Goal: Information Seeking & Learning: Learn about a topic

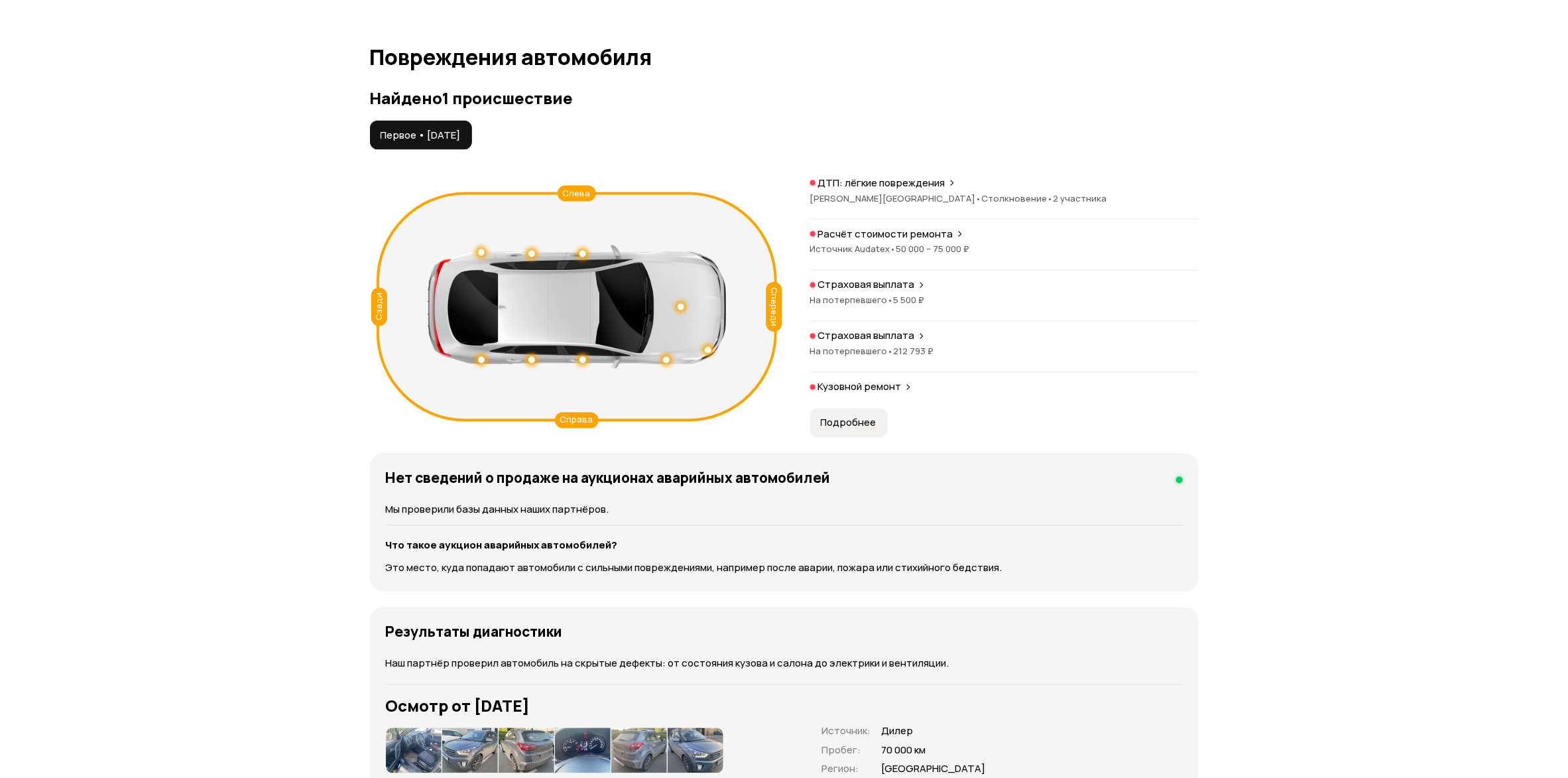
scroll to position [1293, 0]
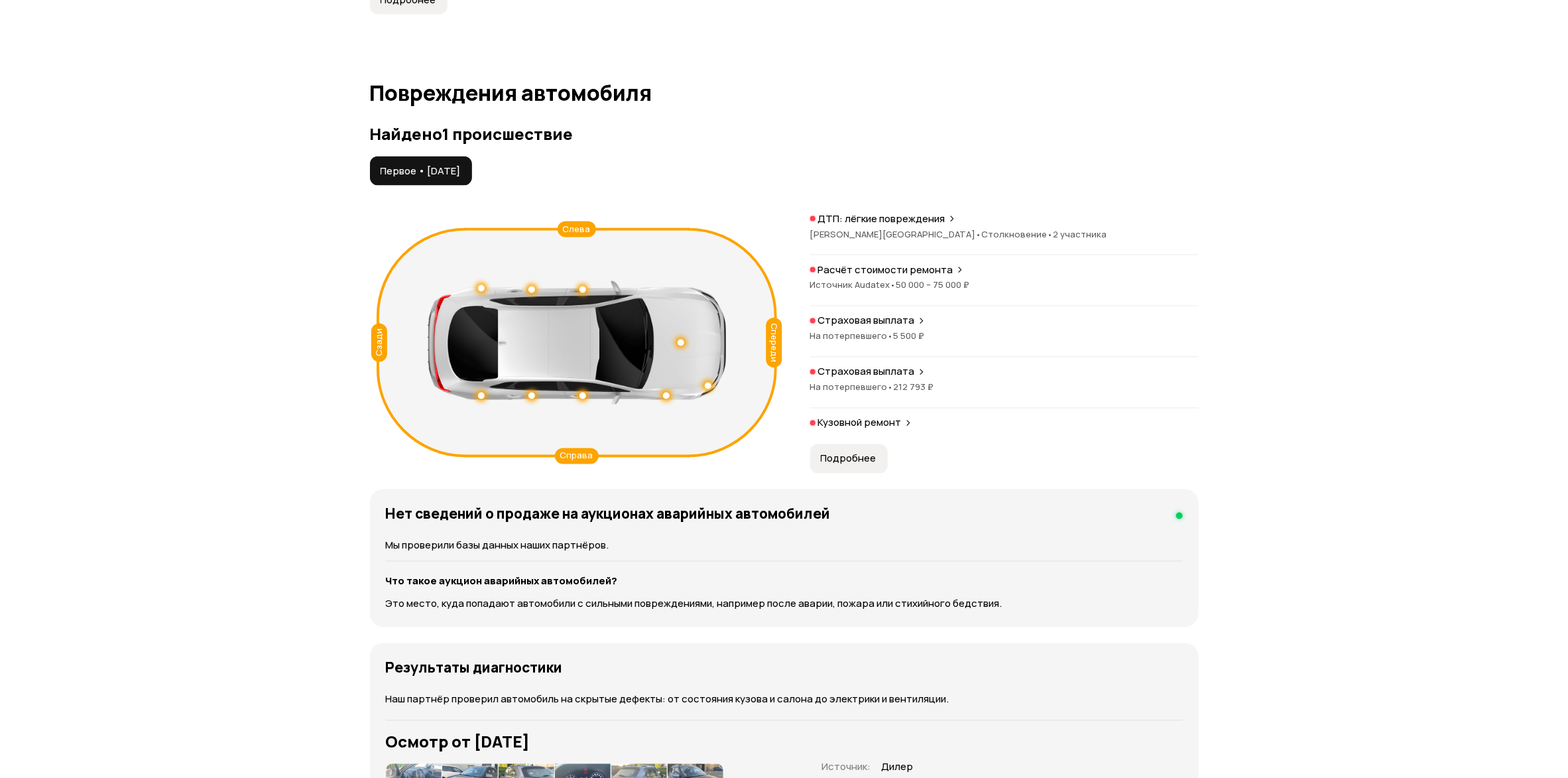
click at [850, 465] on span "Подробнее" at bounding box center [849, 458] width 56 height 13
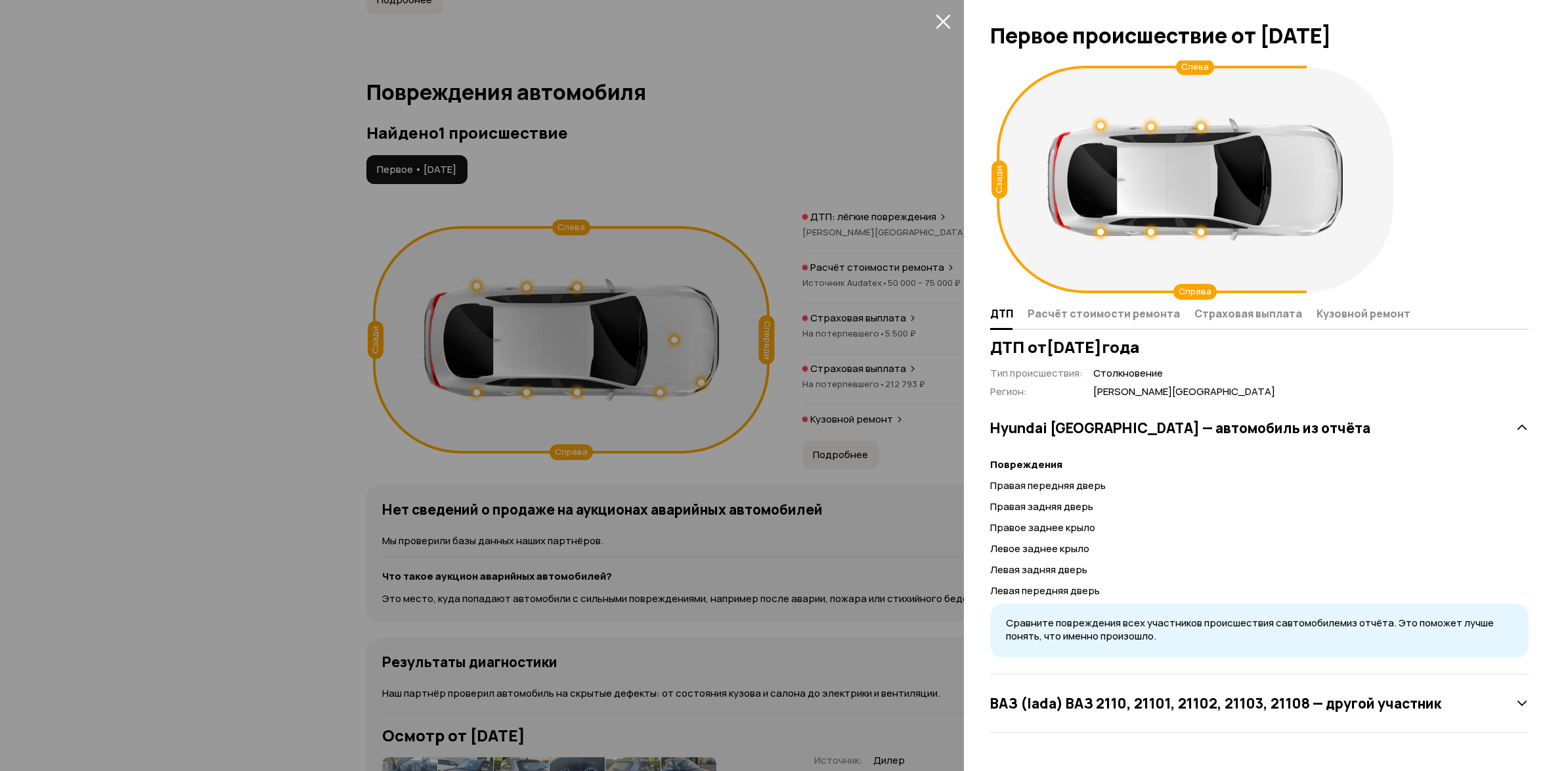
click at [944, 19] on icon "закрыть" at bounding box center [943, 22] width 15 height 15
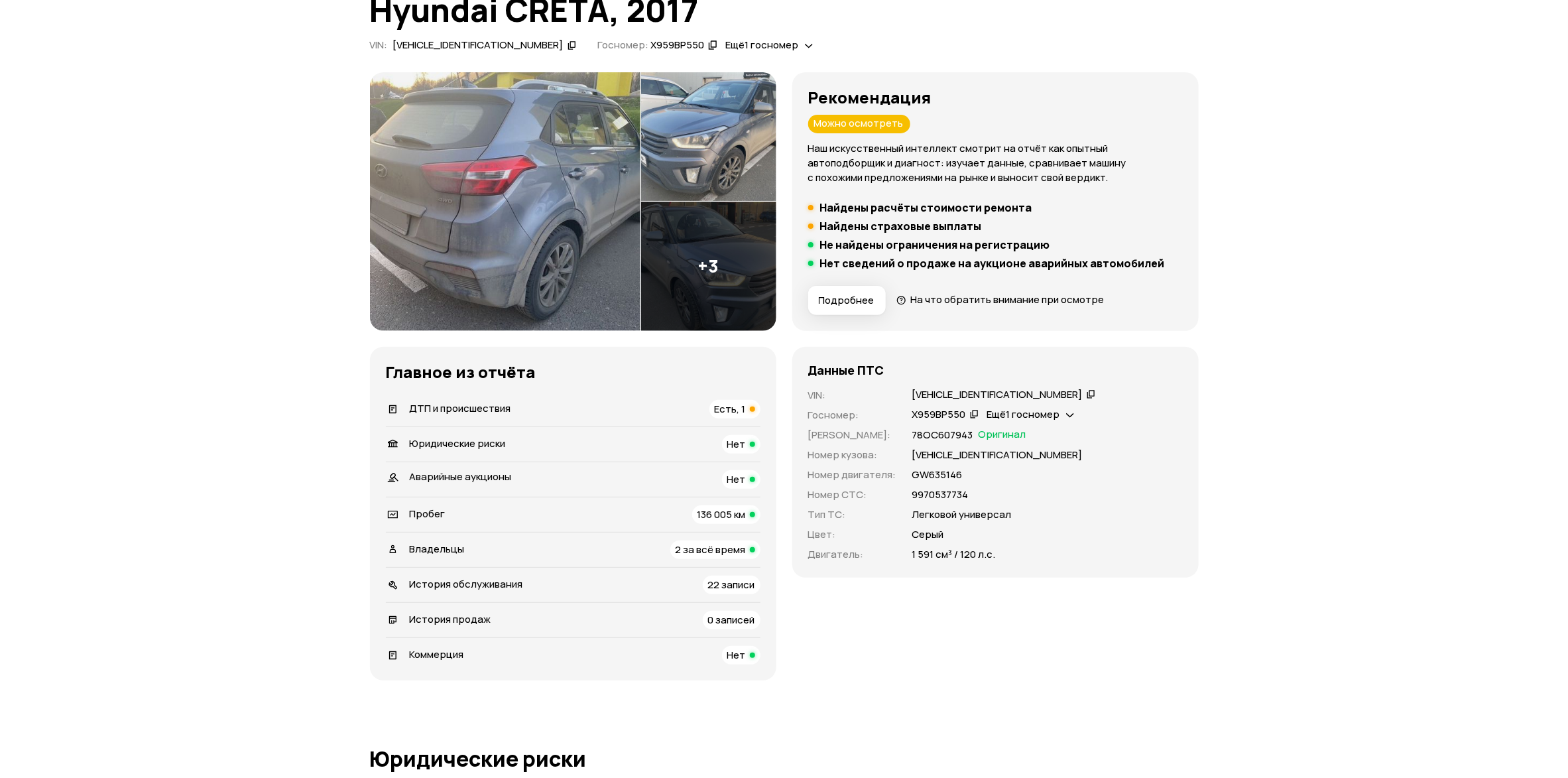
scroll to position [0, 0]
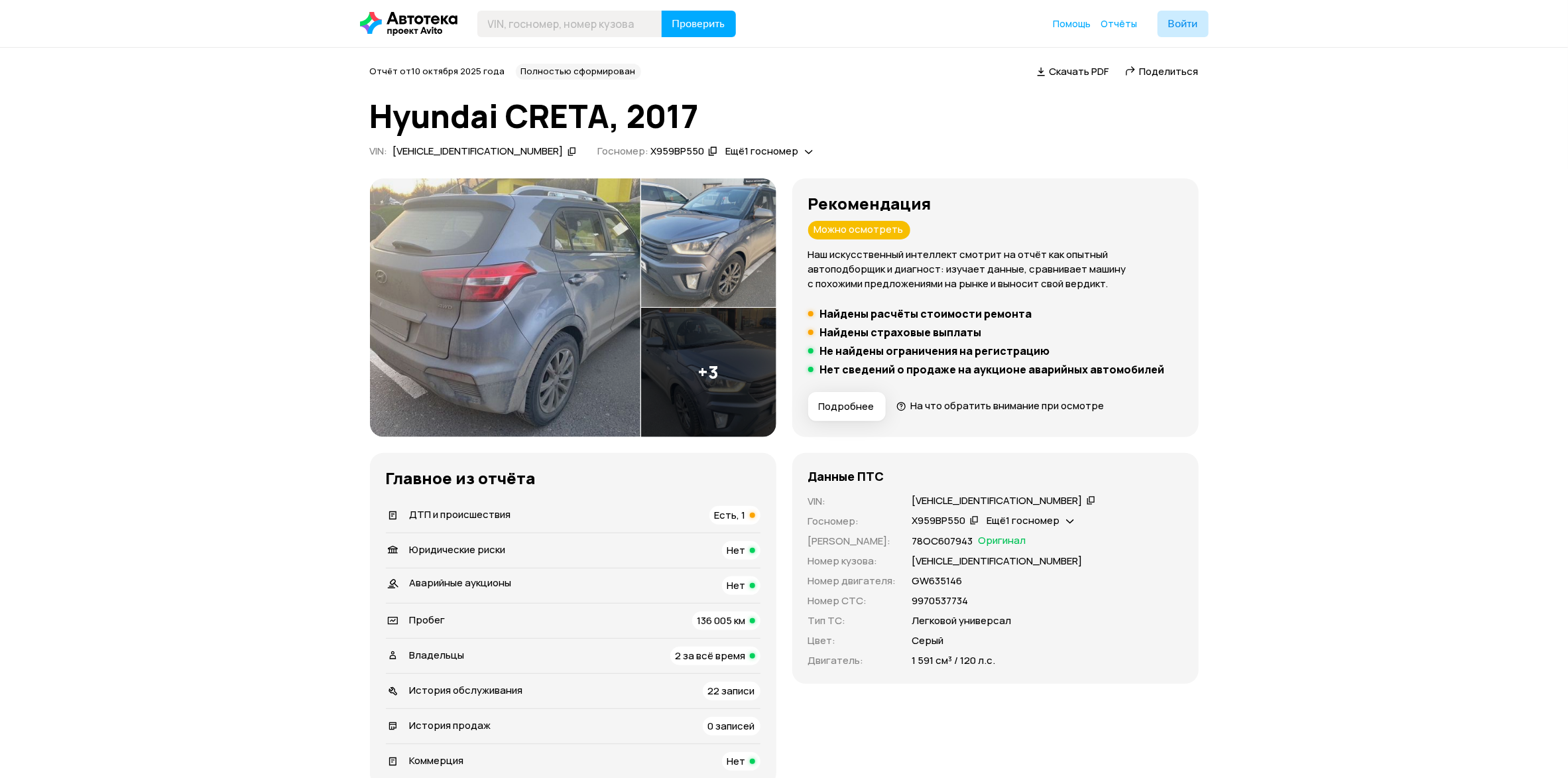
click at [1167, 70] on span "Поделиться" at bounding box center [1169, 71] width 59 height 14
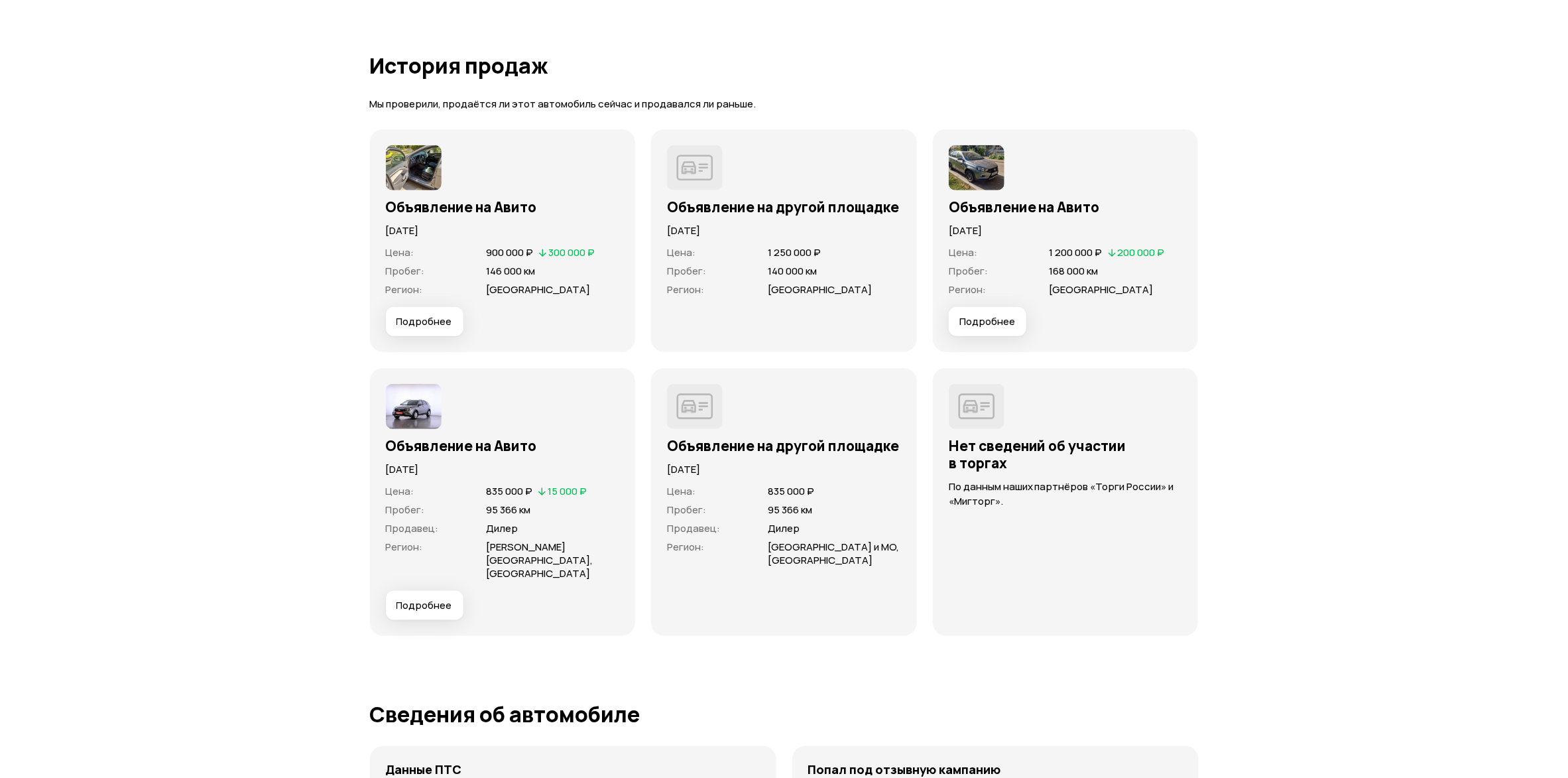
scroll to position [3679, 0]
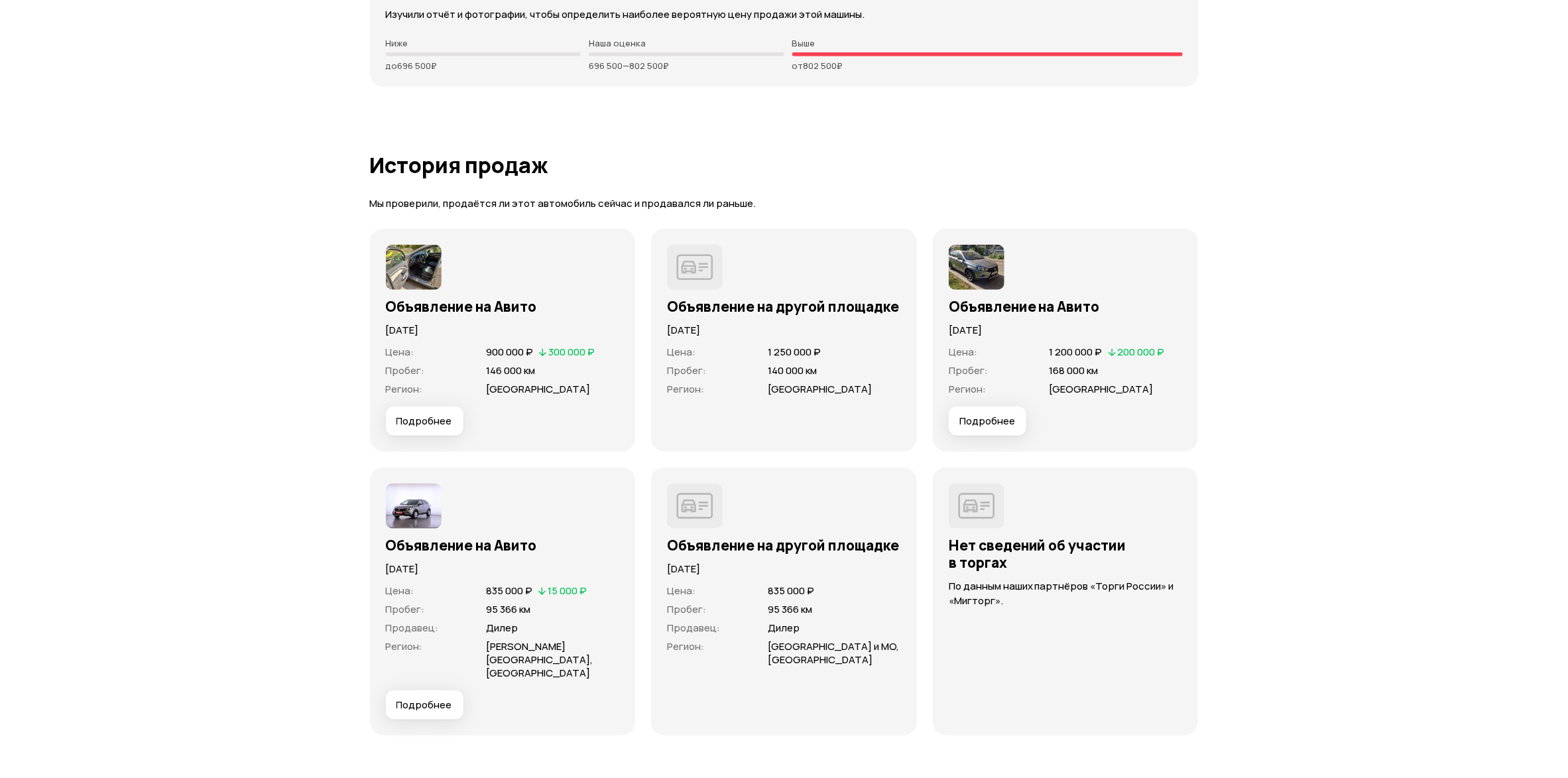
click at [992, 414] on span "Подробнее" at bounding box center [988, 421] width 56 height 13
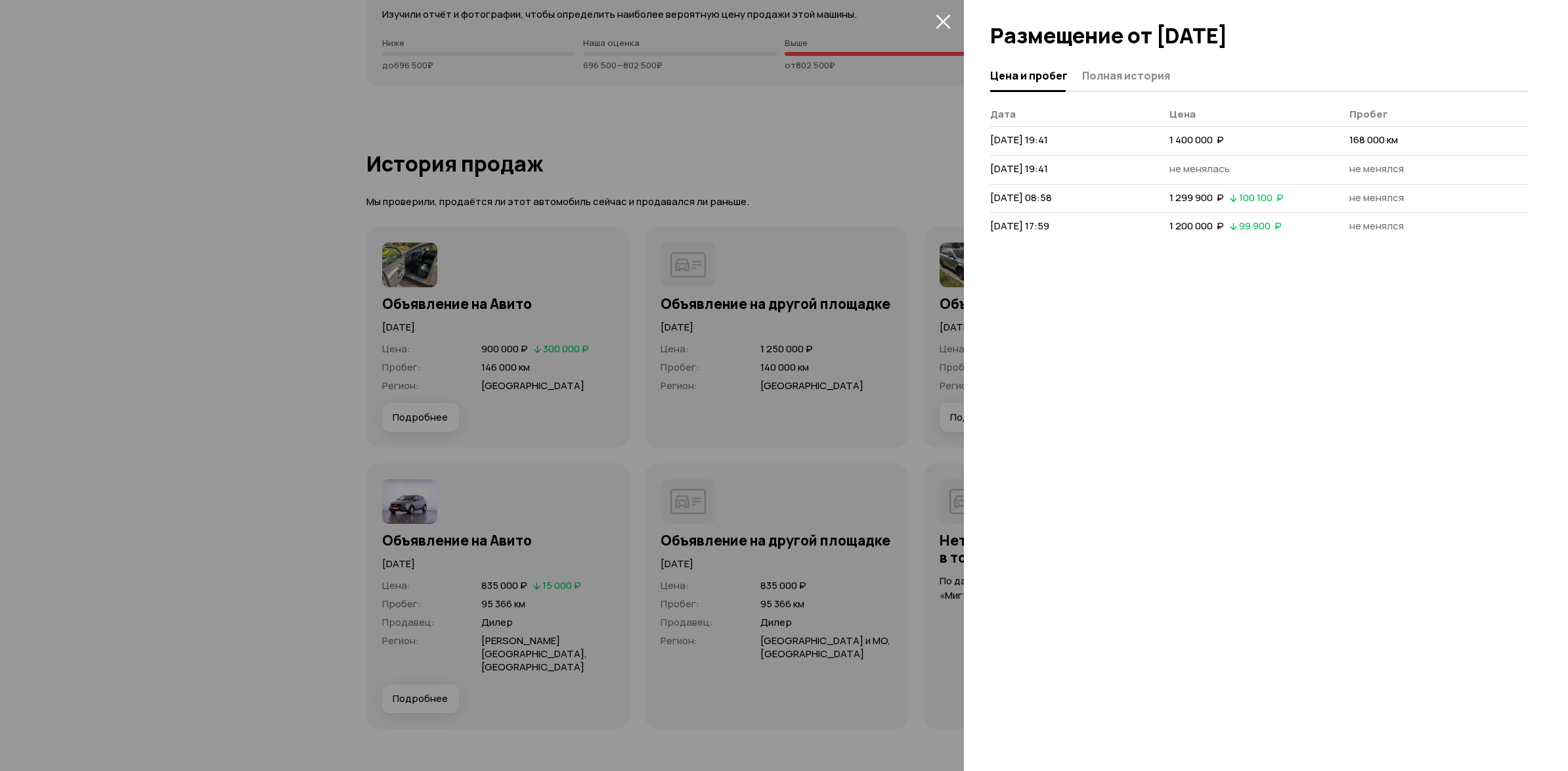
click at [1137, 83] on button "Полная история" at bounding box center [1124, 75] width 92 height 26
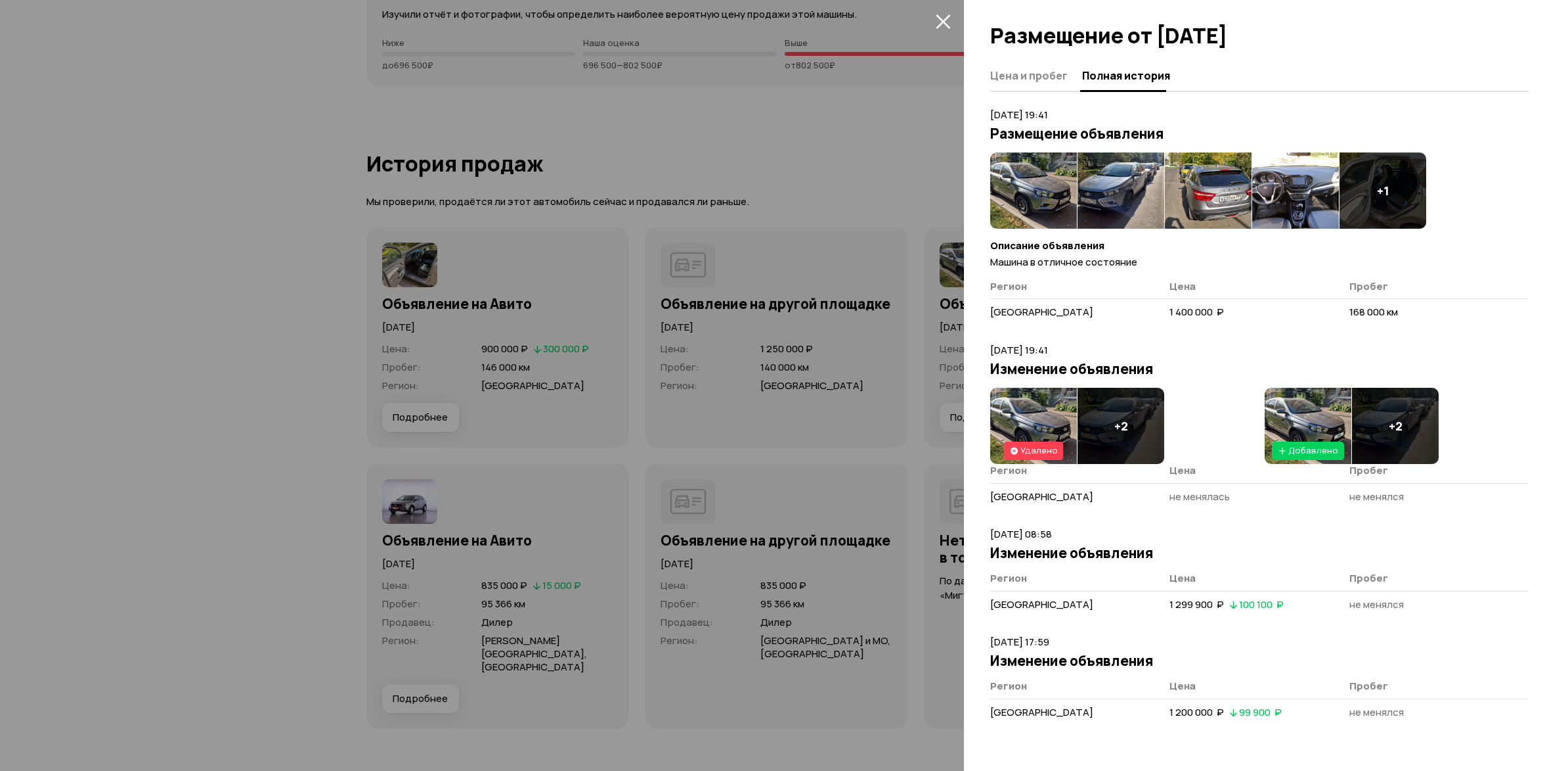
click at [1043, 192] on img at bounding box center [1033, 190] width 87 height 76
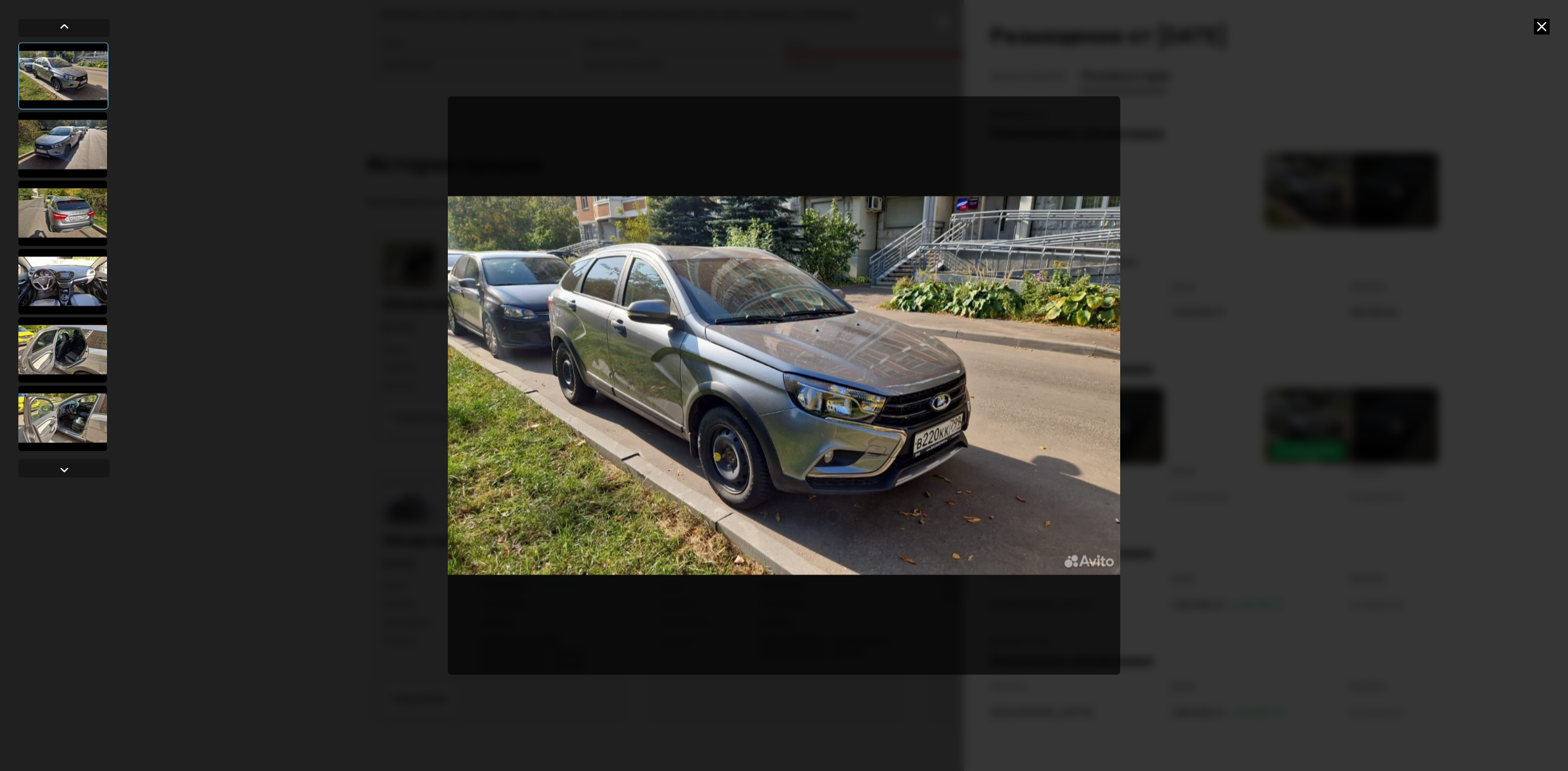
click at [57, 279] on div at bounding box center [63, 281] width 89 height 66
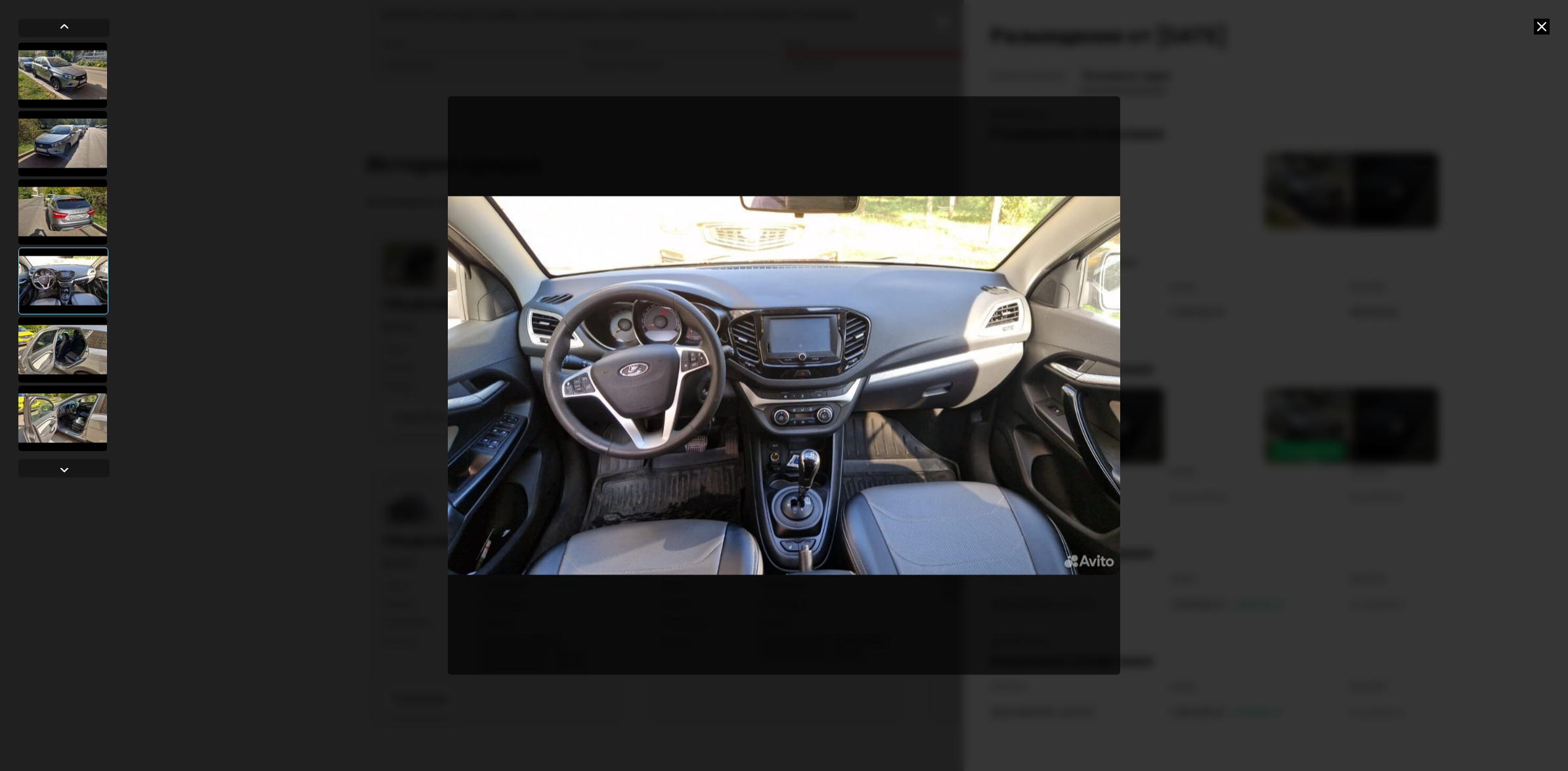
click at [673, 351] on img "Go to Slide 4" at bounding box center [784, 386] width 673 height 578
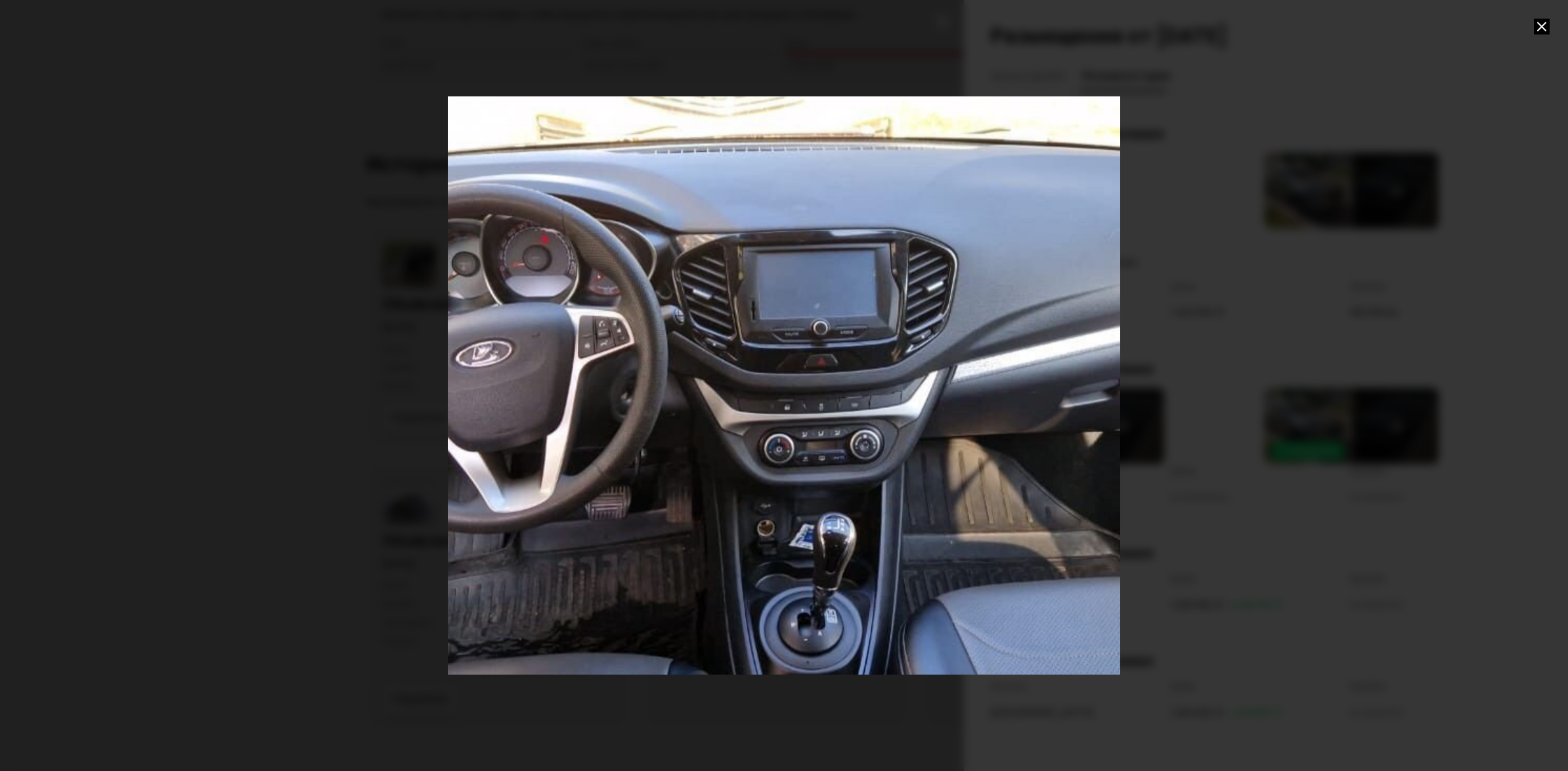
click at [662, 346] on div "Go to Slide 4" at bounding box center [784, 386] width 1345 height 1156
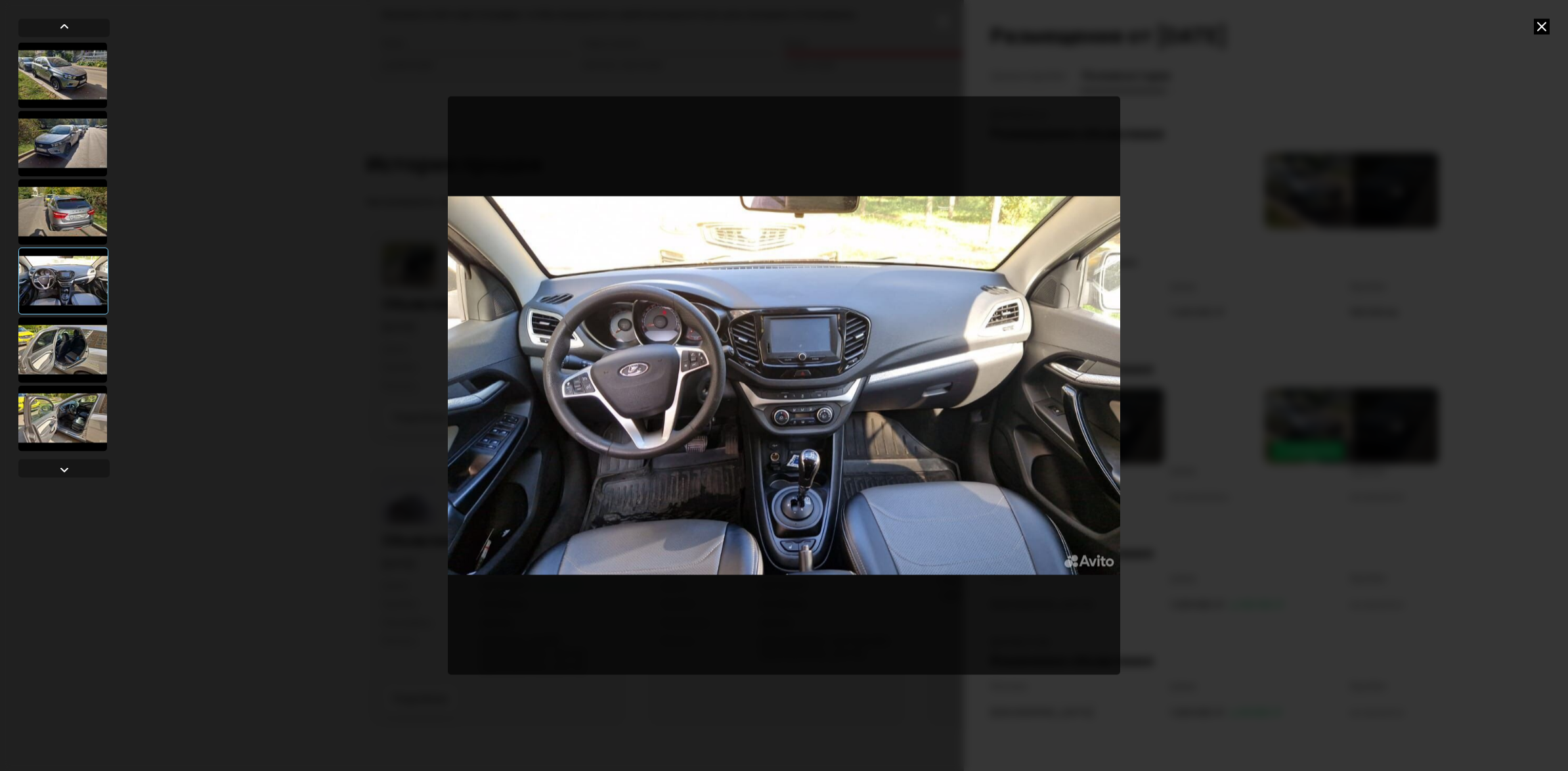
click at [1542, 26] on icon at bounding box center [1541, 26] width 15 height 15
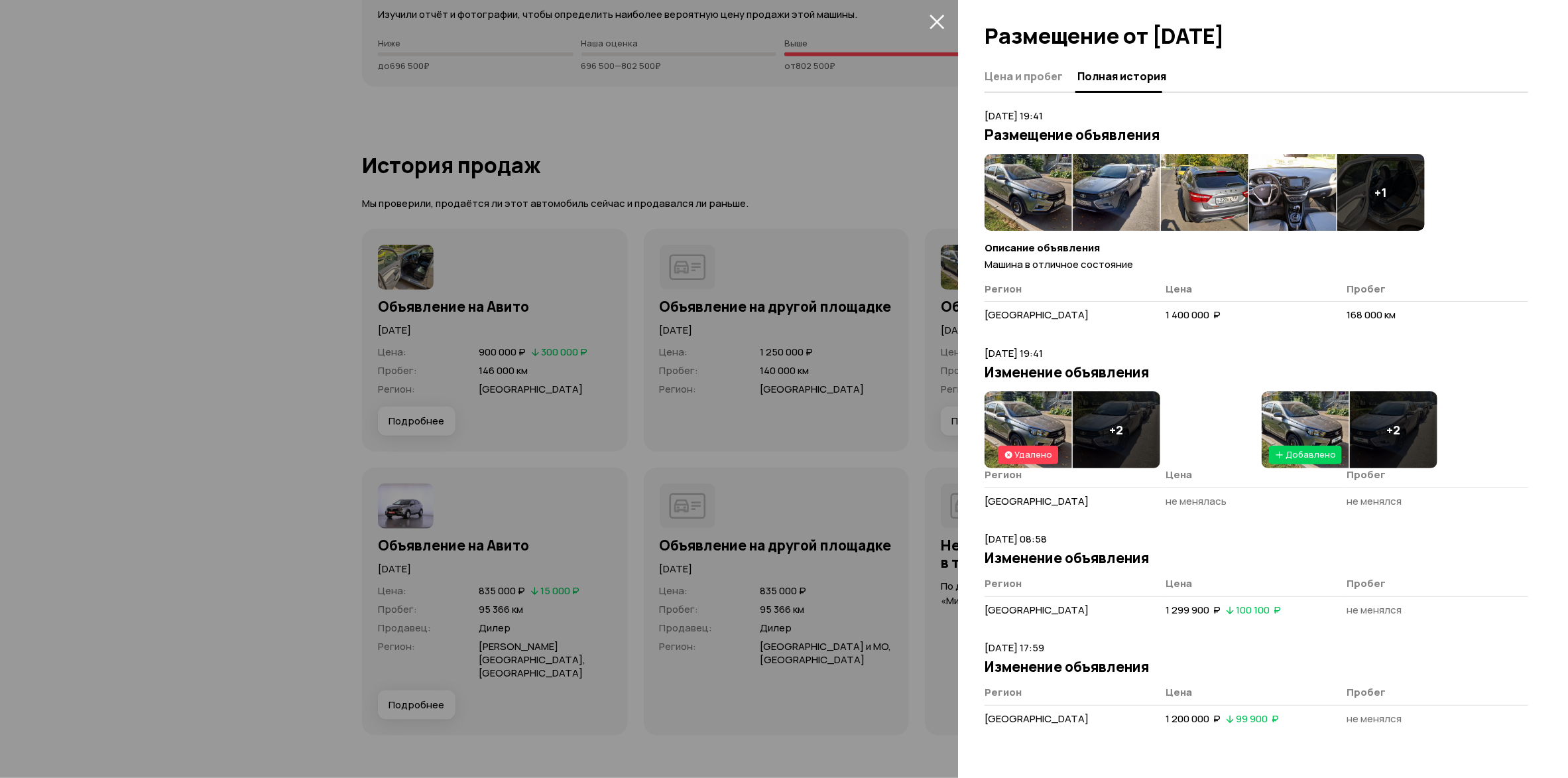
click at [1024, 428] on img at bounding box center [1028, 430] width 87 height 77
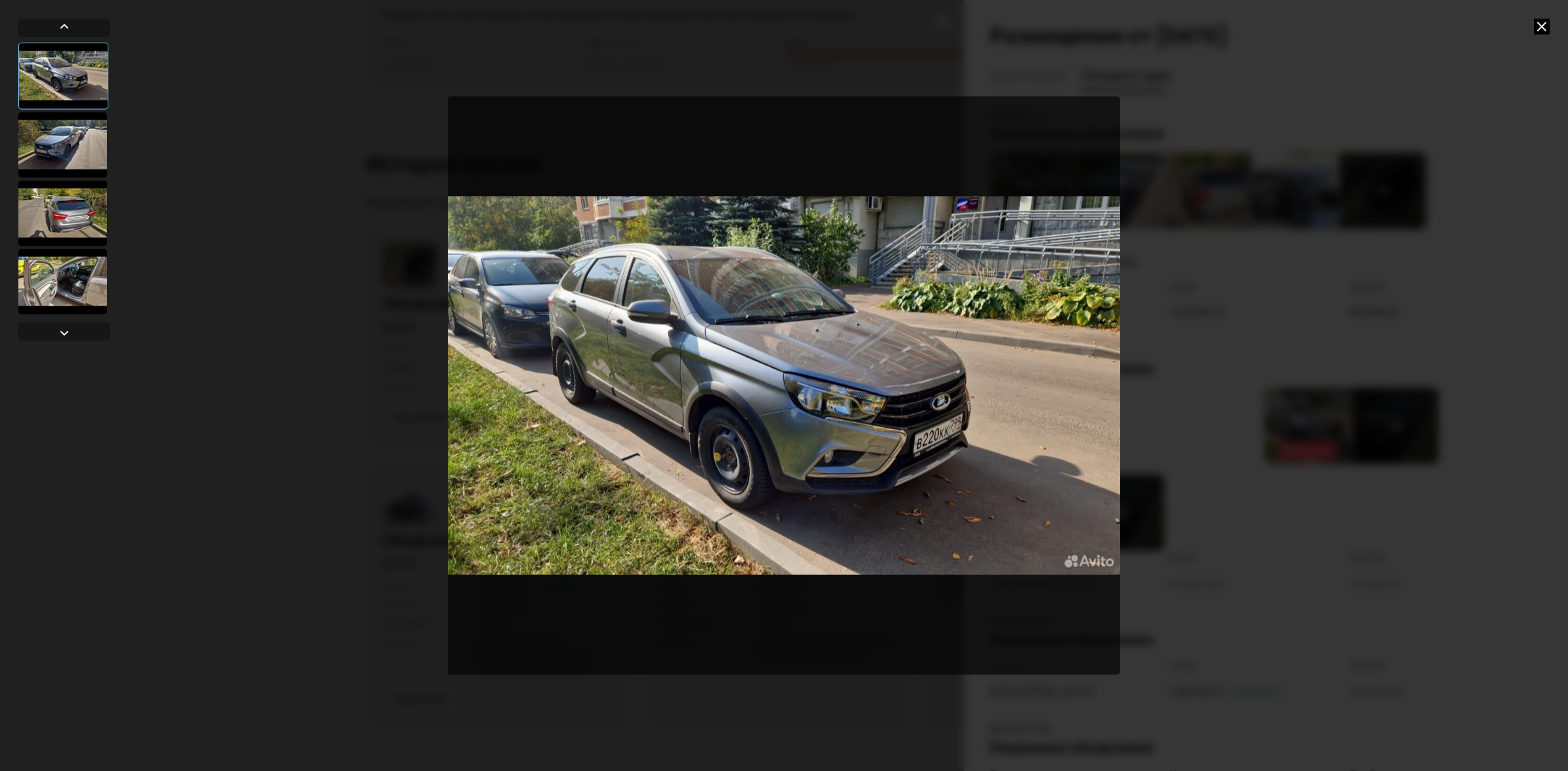
click at [1536, 26] on icon at bounding box center [1541, 26] width 15 height 15
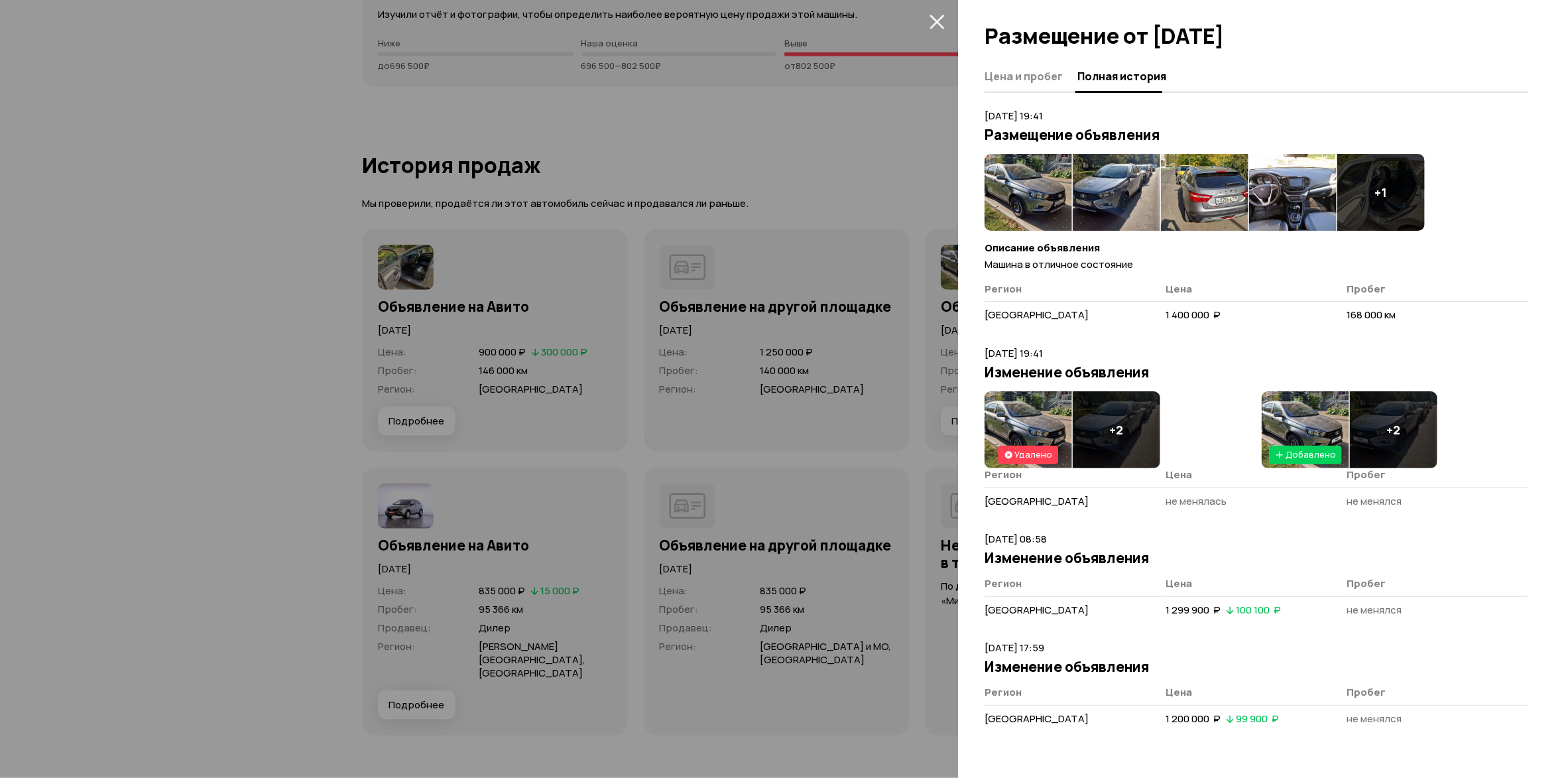
click at [1309, 409] on img at bounding box center [1306, 430] width 87 height 77
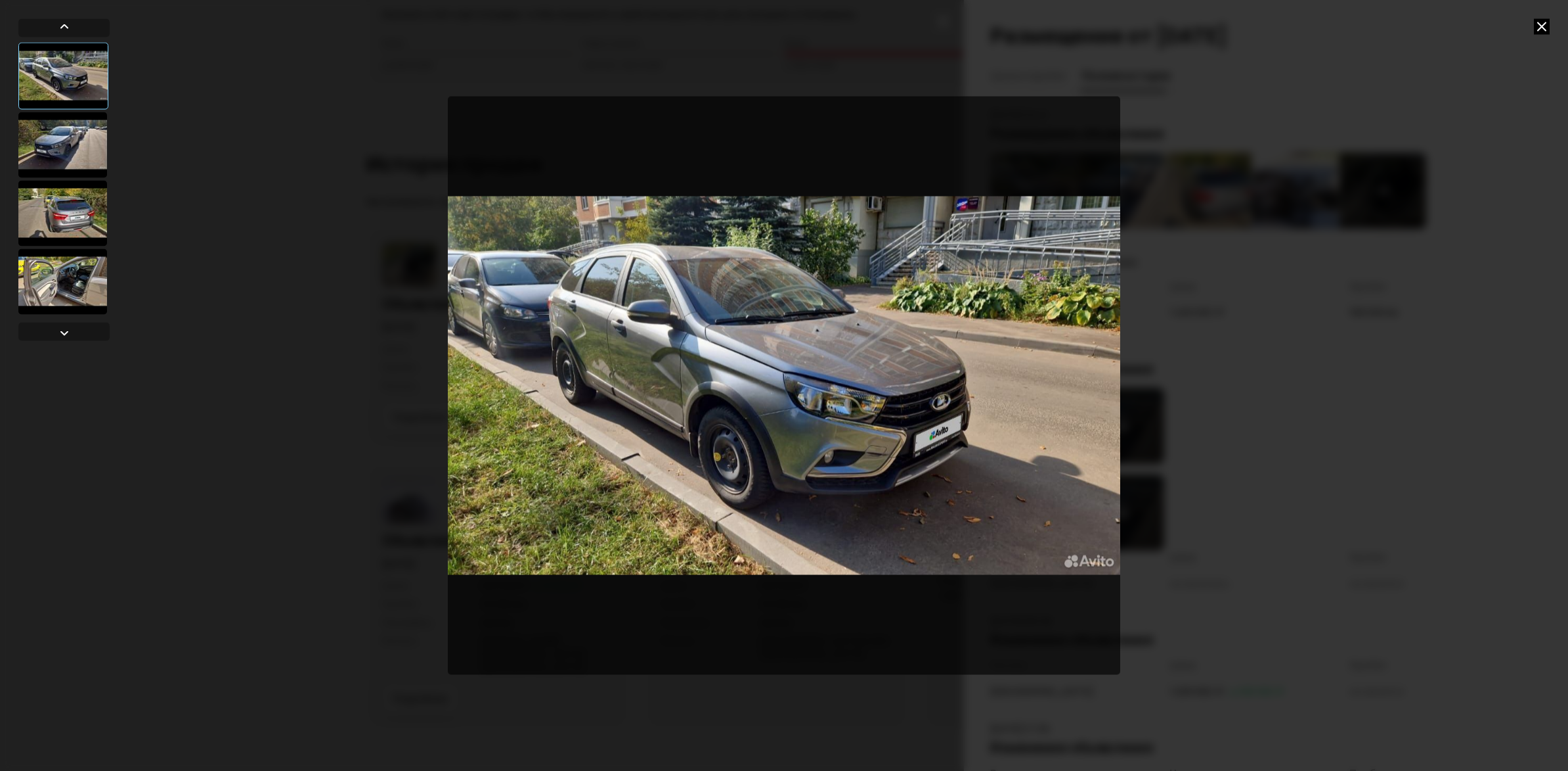
click at [1549, 23] on icon at bounding box center [1541, 26] width 15 height 15
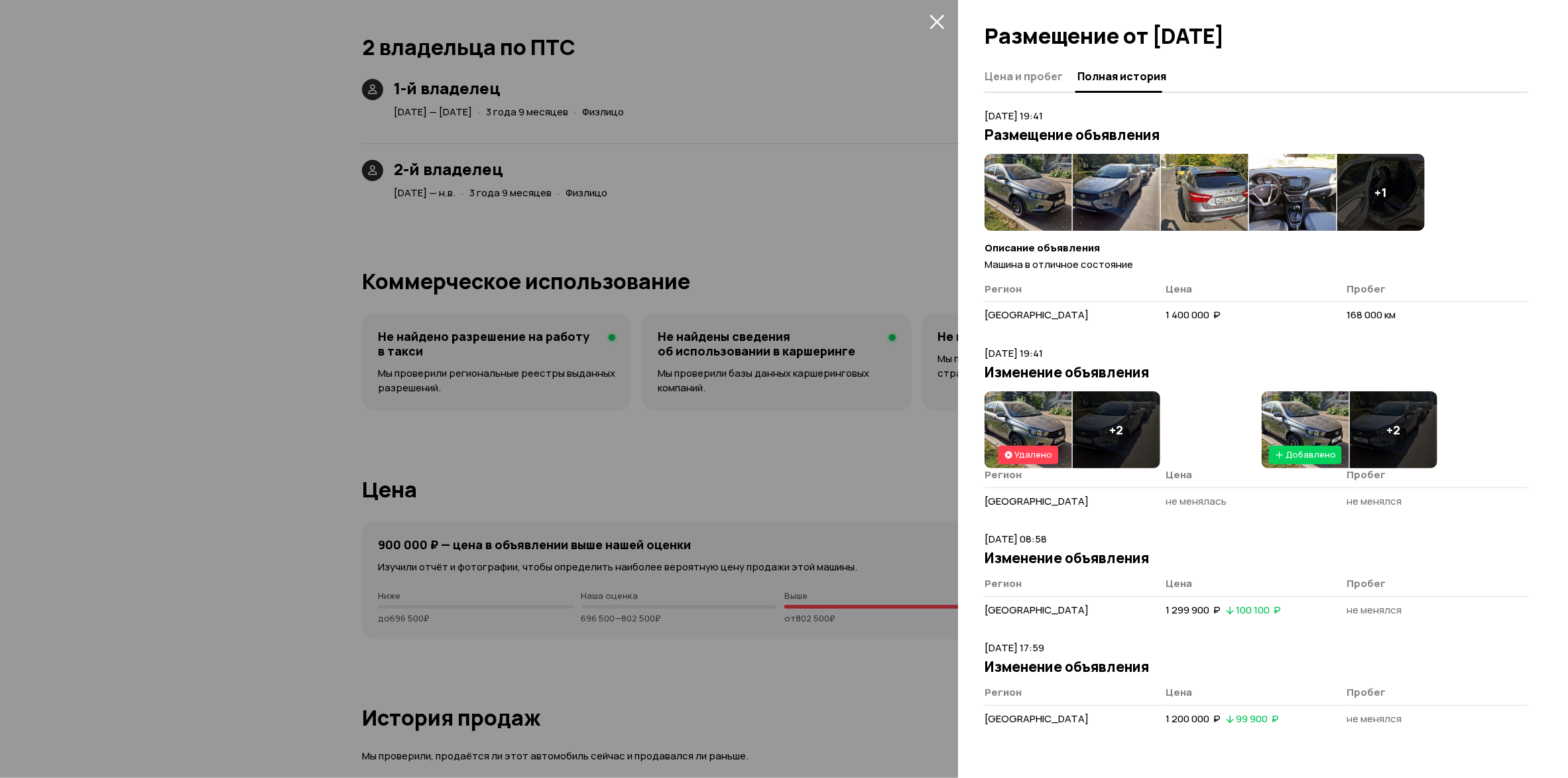
scroll to position [2983, 0]
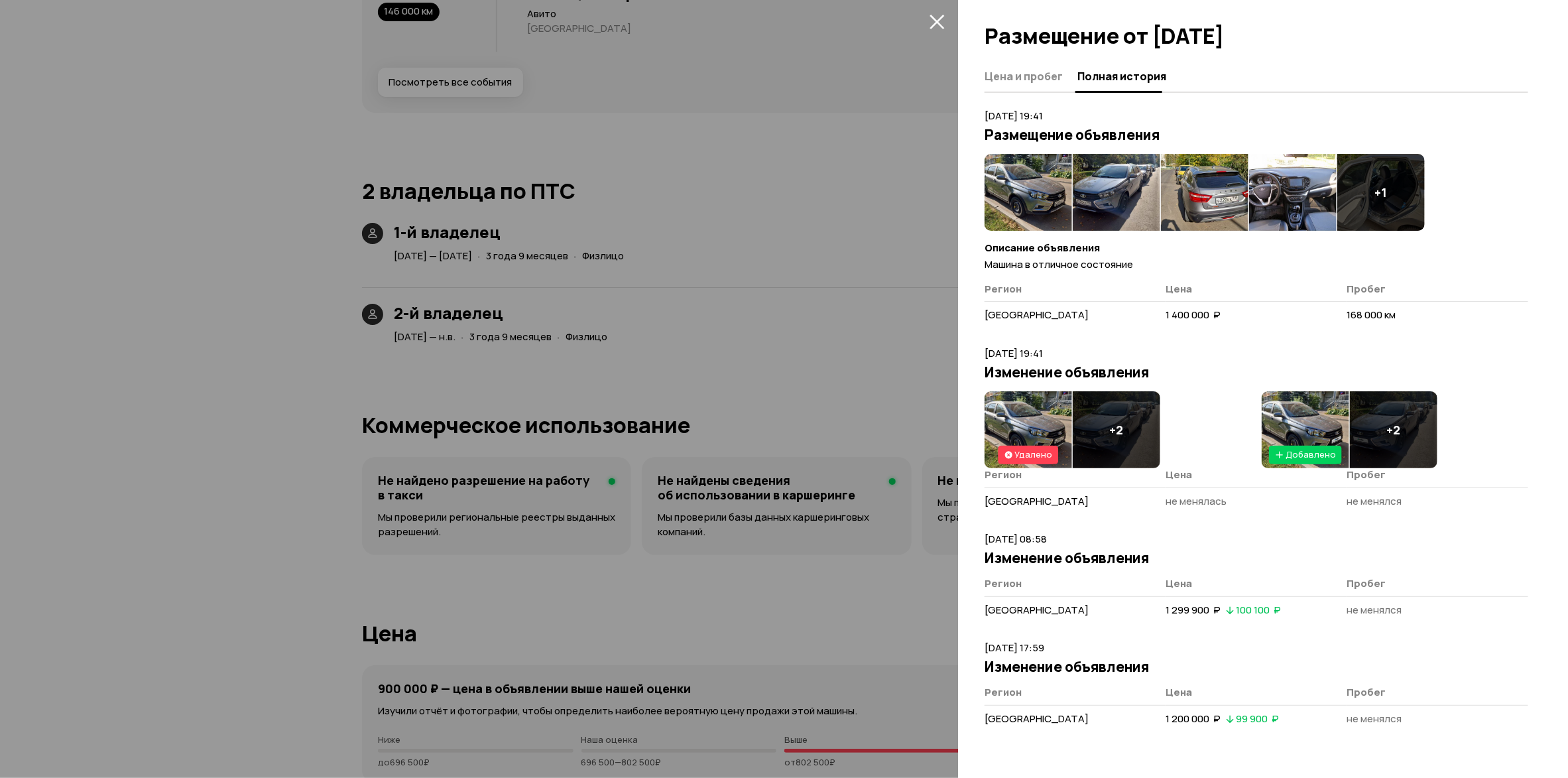
click at [937, 20] on icon "закрыть" at bounding box center [937, 22] width 15 height 15
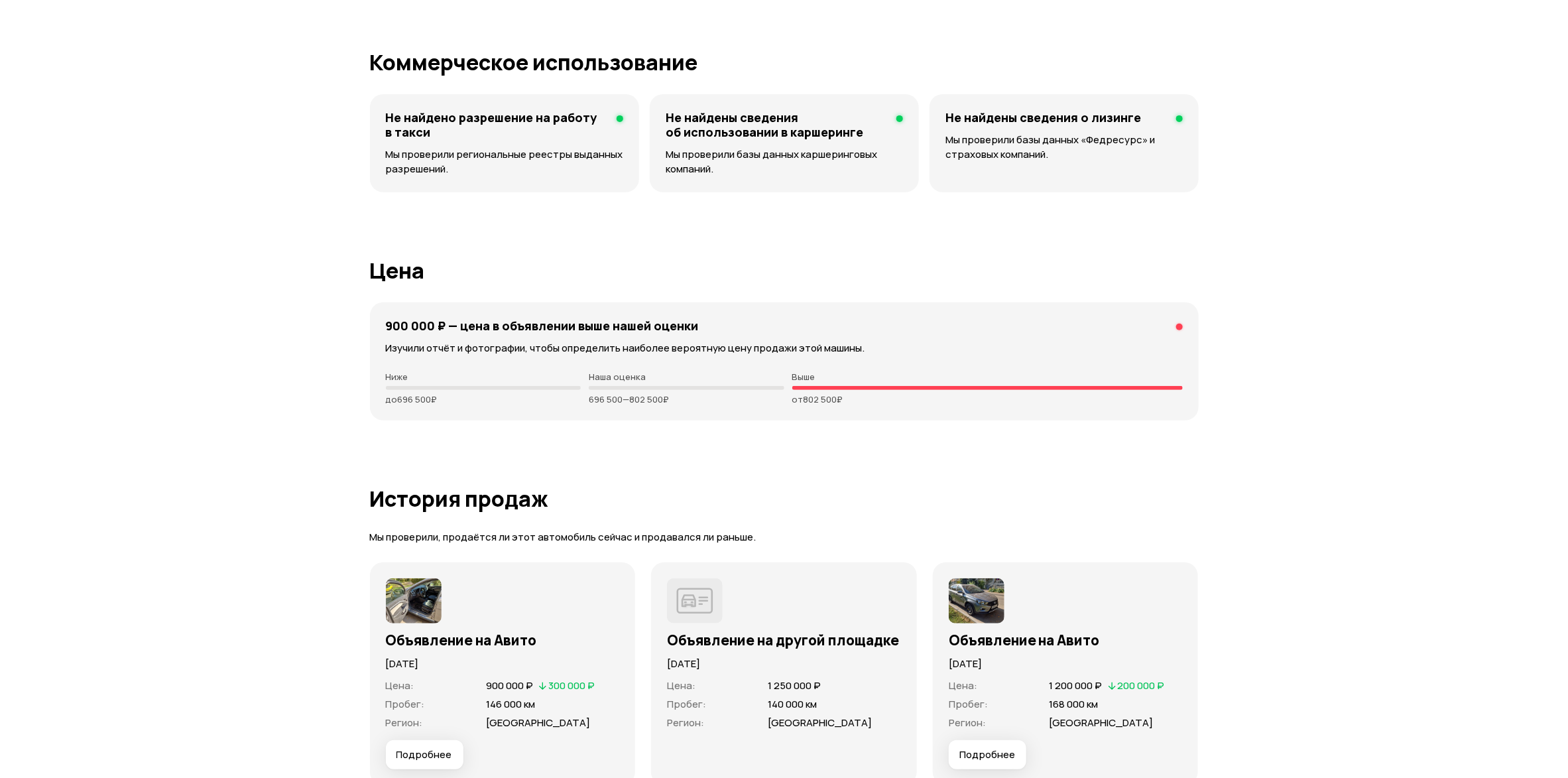
scroll to position [3176, 0]
